Goal: Information Seeking & Learning: Check status

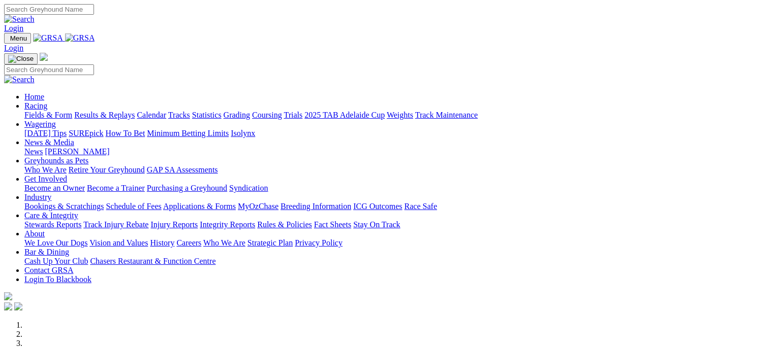
click at [135, 111] on link "Results & Replays" at bounding box center [104, 115] width 60 height 9
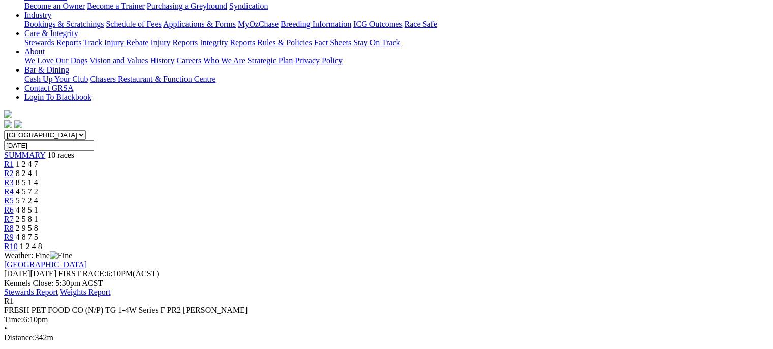
scroll to position [192, 0]
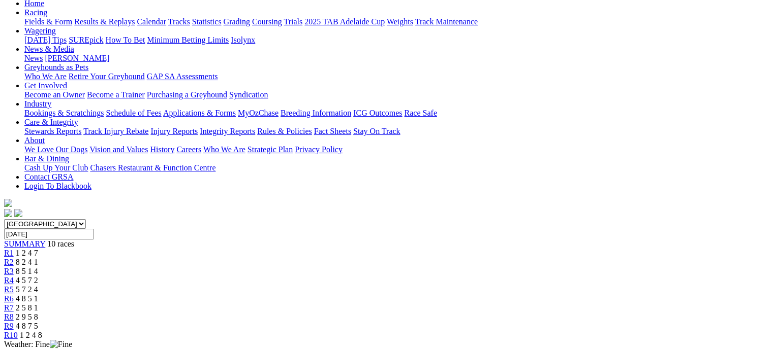
scroll to position [110, 0]
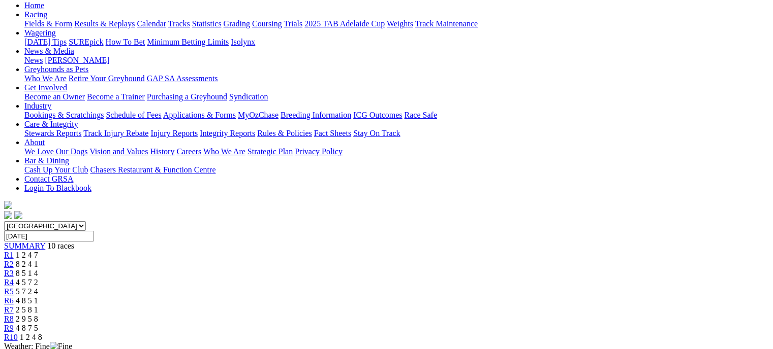
click at [14, 260] on link "R2" at bounding box center [9, 264] width 10 height 9
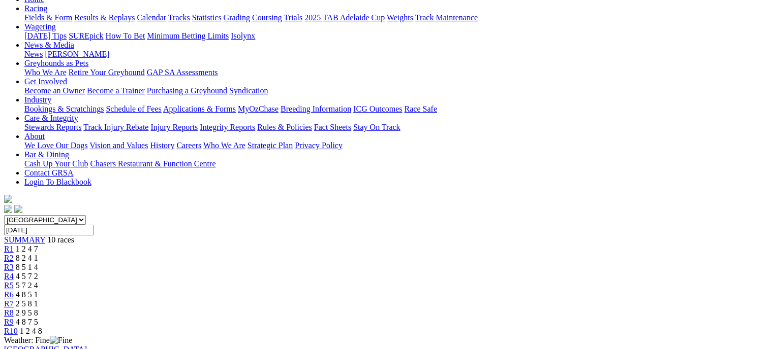
scroll to position [150, 0]
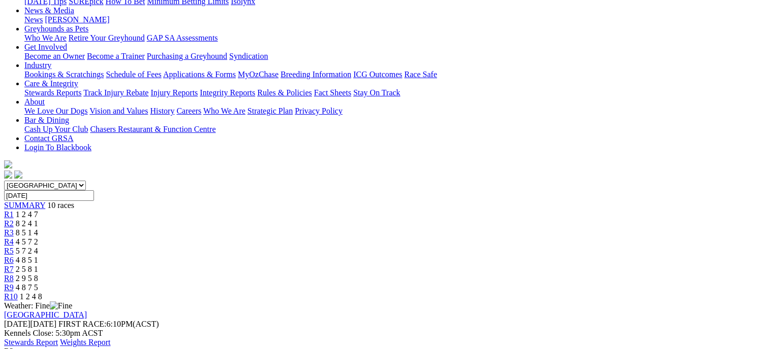
click at [189, 210] on div "R1 1 2 4 7" at bounding box center [386, 214] width 764 height 9
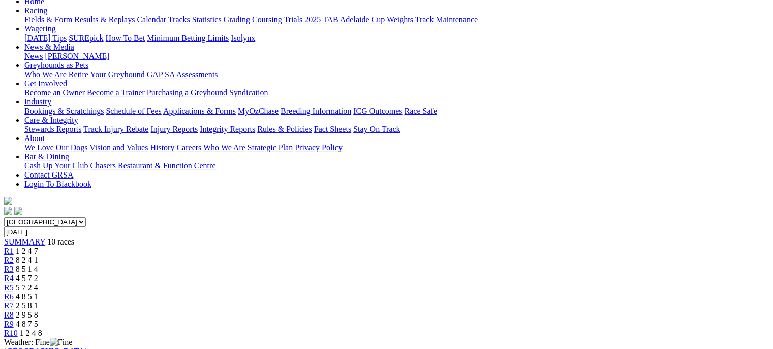
scroll to position [101, 0]
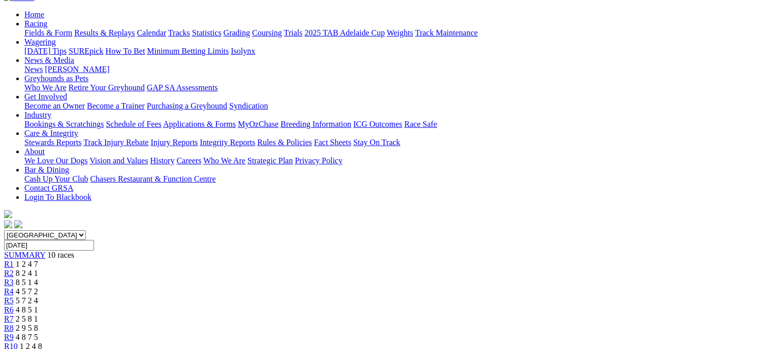
click at [38, 269] on span "8 2 4 1" at bounding box center [27, 273] width 22 height 9
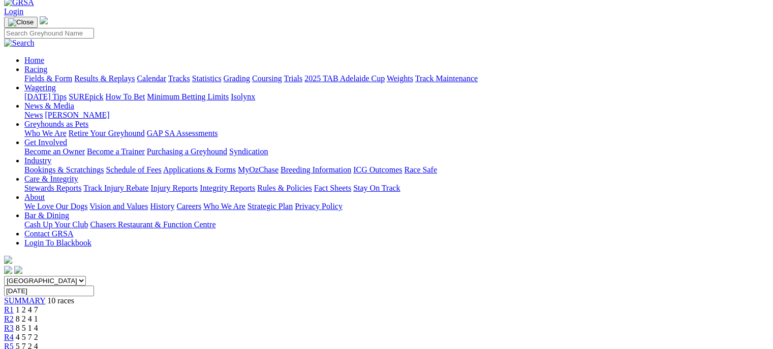
scroll to position [76, 0]
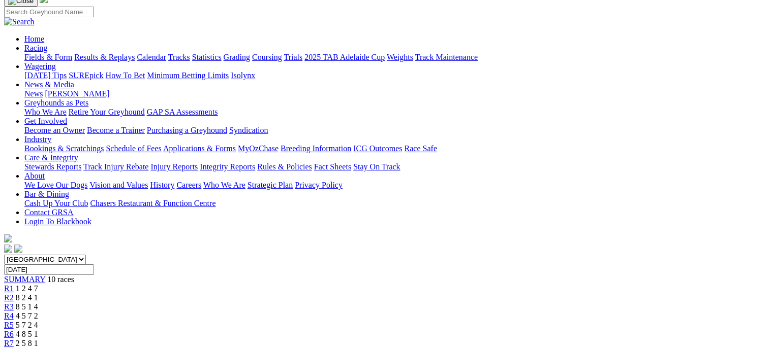
click at [306, 303] on div "R3 8 5 1 4" at bounding box center [386, 307] width 764 height 9
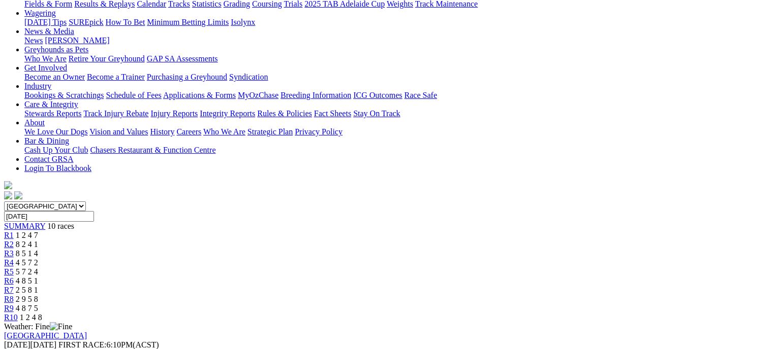
scroll to position [132, 0]
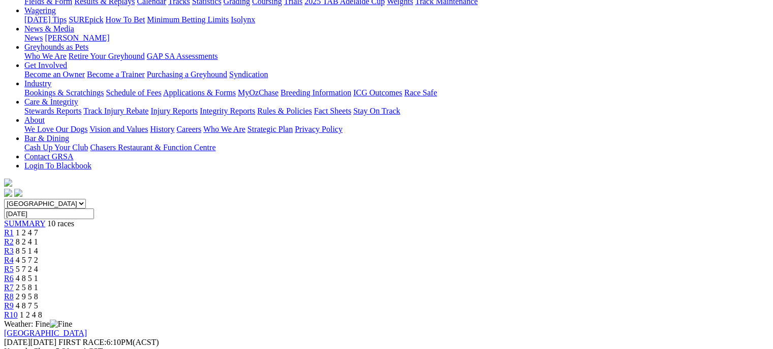
click at [364, 256] on div "R4 4 5 7 2" at bounding box center [386, 260] width 764 height 9
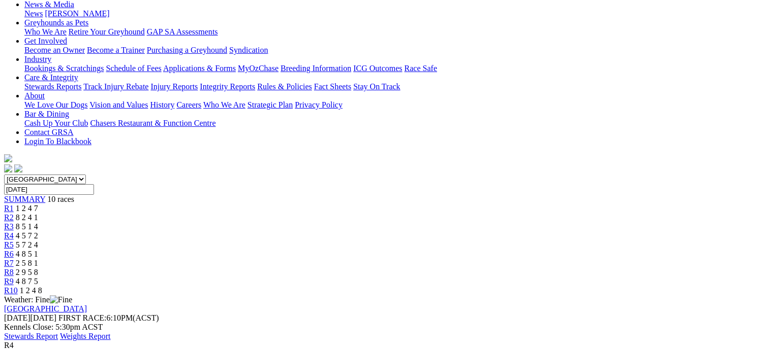
scroll to position [153, 0]
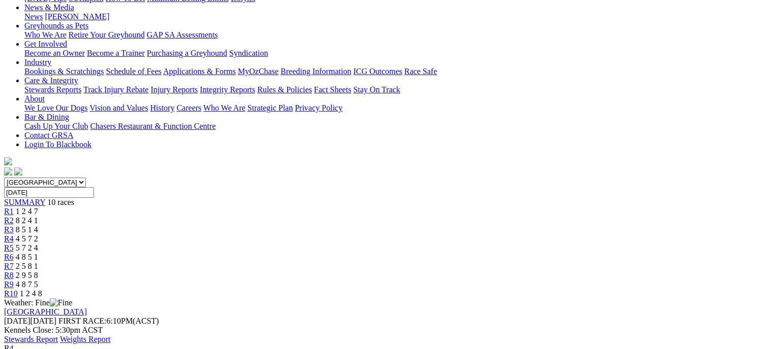
click at [413, 244] on div "R5 5 7 2 4" at bounding box center [386, 248] width 764 height 9
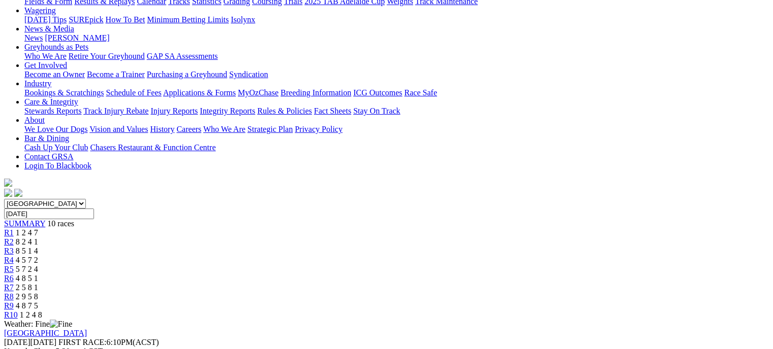
scroll to position [128, 0]
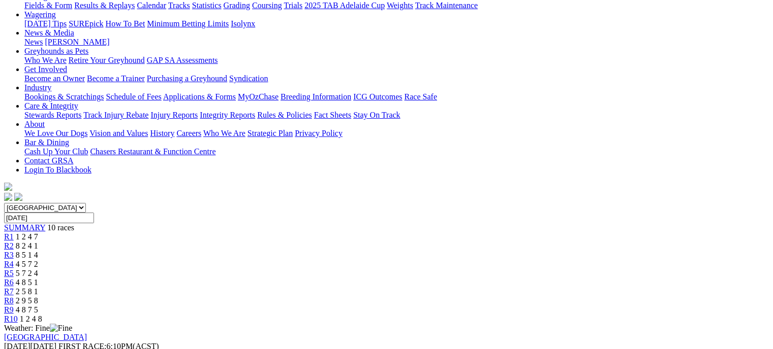
click at [14, 278] on link "R6" at bounding box center [9, 282] width 10 height 9
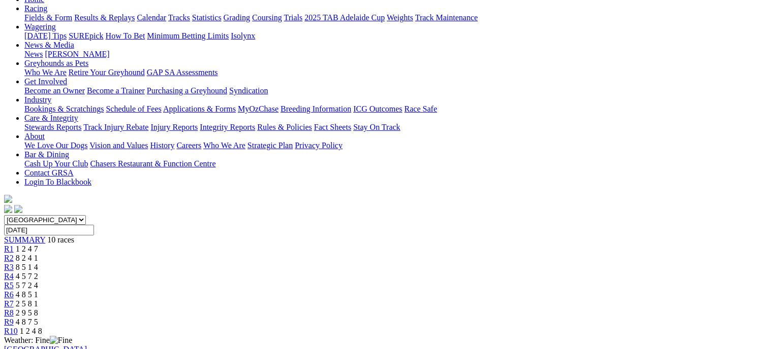
scroll to position [108, 0]
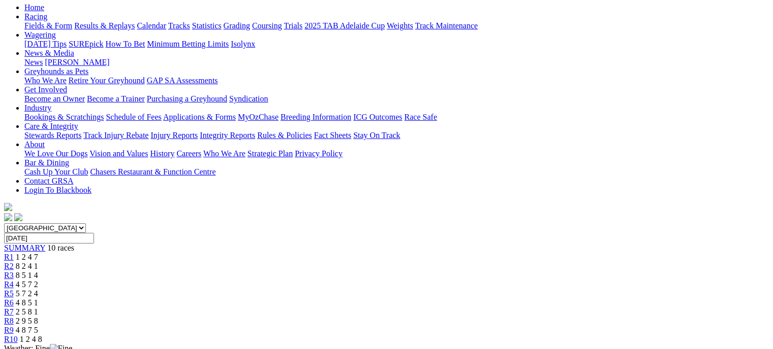
click at [525, 308] on div "R7 2 5 8 1" at bounding box center [386, 312] width 764 height 9
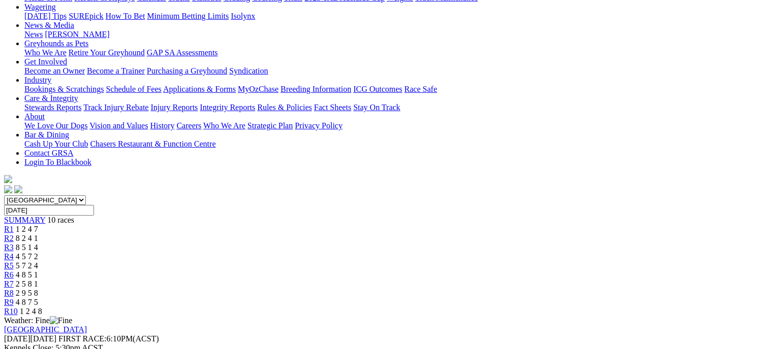
scroll to position [116, 0]
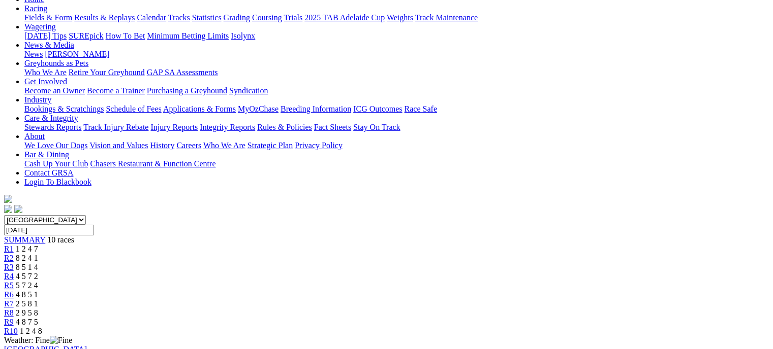
click at [582, 309] on div "R8 2 9 5 8" at bounding box center [386, 313] width 764 height 9
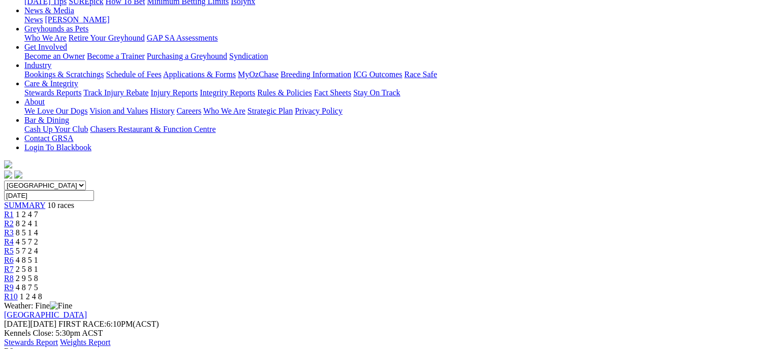
scroll to position [124, 0]
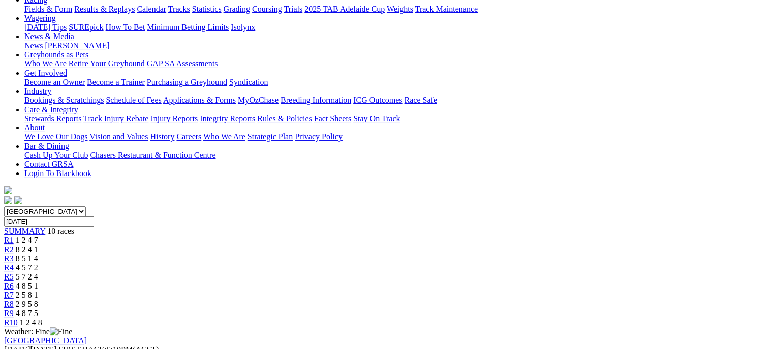
click at [14, 309] on link "R9" at bounding box center [9, 313] width 10 height 9
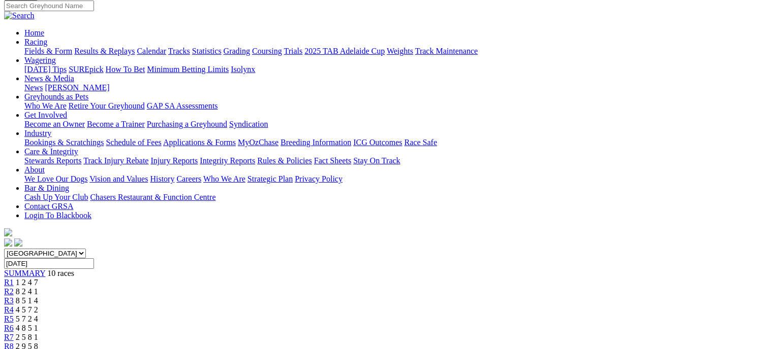
scroll to position [81, 0]
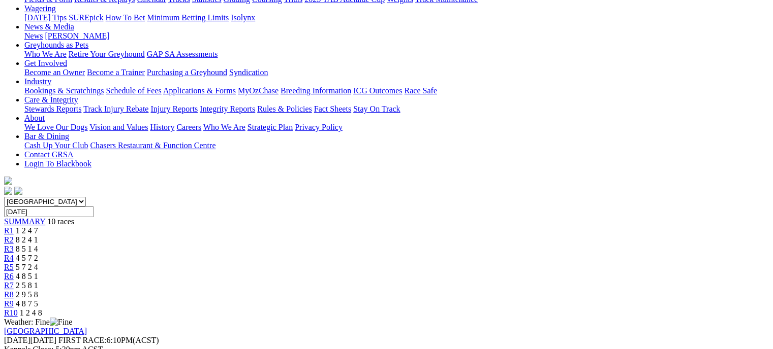
scroll to position [135, 0]
